Goal: Information Seeking & Learning: Learn about a topic

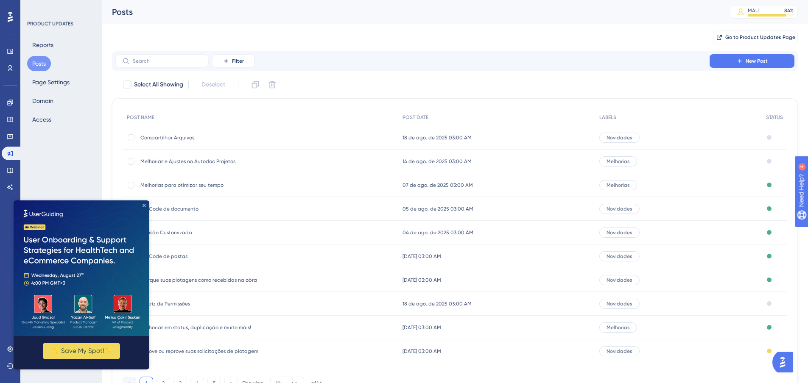
click at [145, 205] on icon "Close Preview" at bounding box center [143, 205] width 3 height 3
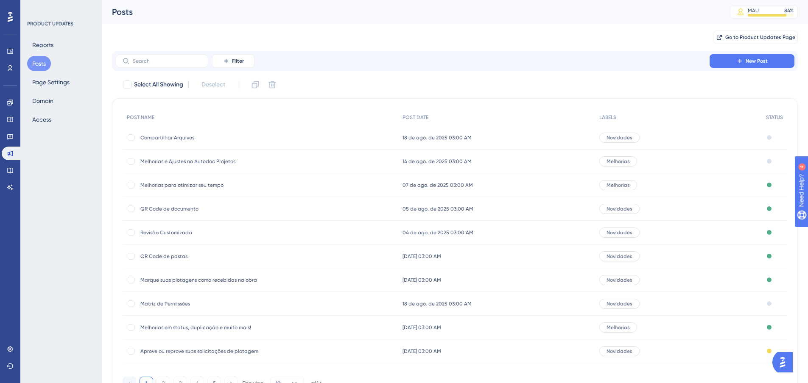
click at [244, 281] on span "Marque suas plotagens como recebidas na obra" at bounding box center [208, 280] width 136 height 7
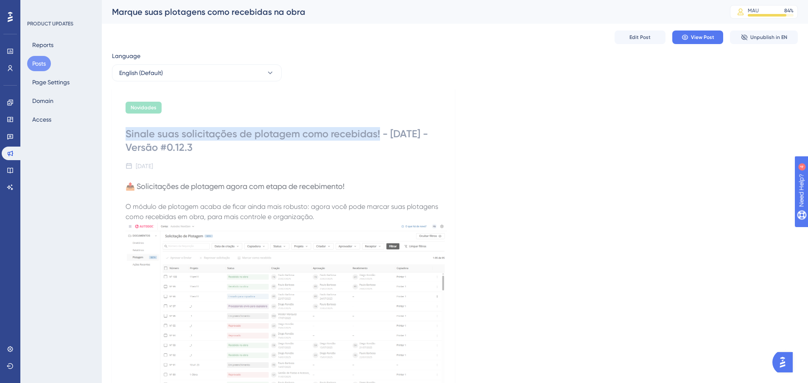
drag, startPoint x: 127, startPoint y: 133, endPoint x: 379, endPoint y: 134, distance: 252.3
click at [379, 134] on div "Sinale suas solicitações de plotagem como recebidas! - [DATE] - Versão #0.12.3" at bounding box center [283, 140] width 315 height 27
copy div "Sinale suas solicitações de plotagem como recebidas!"
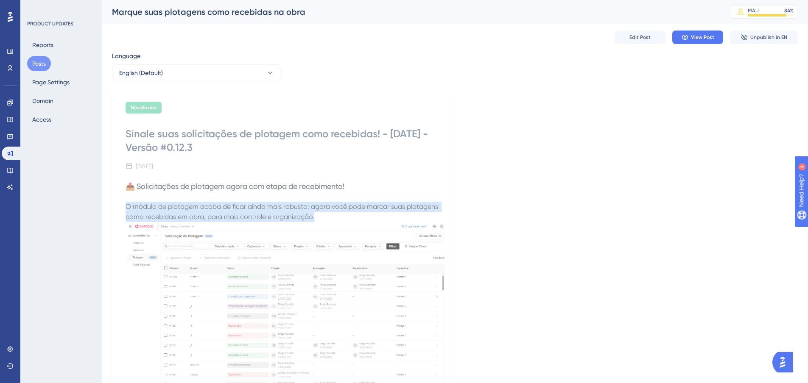
drag, startPoint x: 125, startPoint y: 207, endPoint x: 315, endPoint y: 218, distance: 189.8
copy span "O módulo de plotagem acaba de ficar ainda mais robusto: agora você pode marcar …"
click at [223, 273] on img at bounding box center [286, 307] width 321 height 170
click at [285, 265] on img at bounding box center [286, 307] width 321 height 170
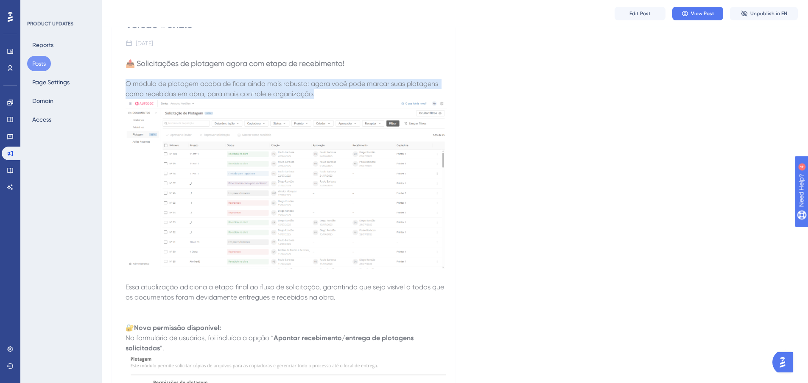
scroll to position [127, 0]
click at [332, 215] on img at bounding box center [286, 183] width 321 height 170
click at [696, 11] on span "View Post" at bounding box center [702, 13] width 23 height 7
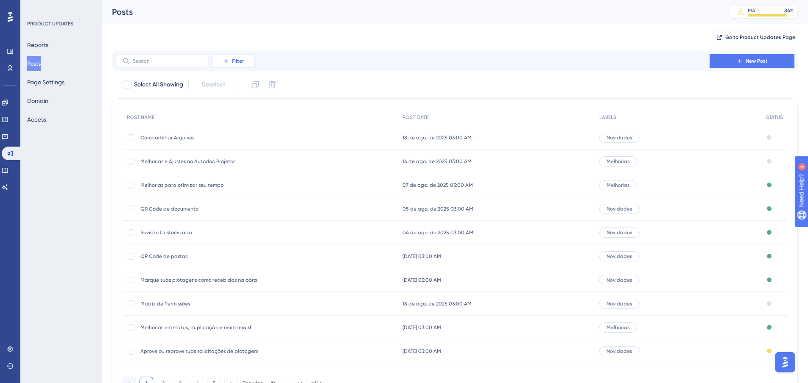
click at [232, 56] on button "Filter" at bounding box center [233, 61] width 42 height 14
click at [258, 31] on div "Go to Product Updates Page" at bounding box center [455, 37] width 686 height 27
